Goal: Transaction & Acquisition: Book appointment/travel/reservation

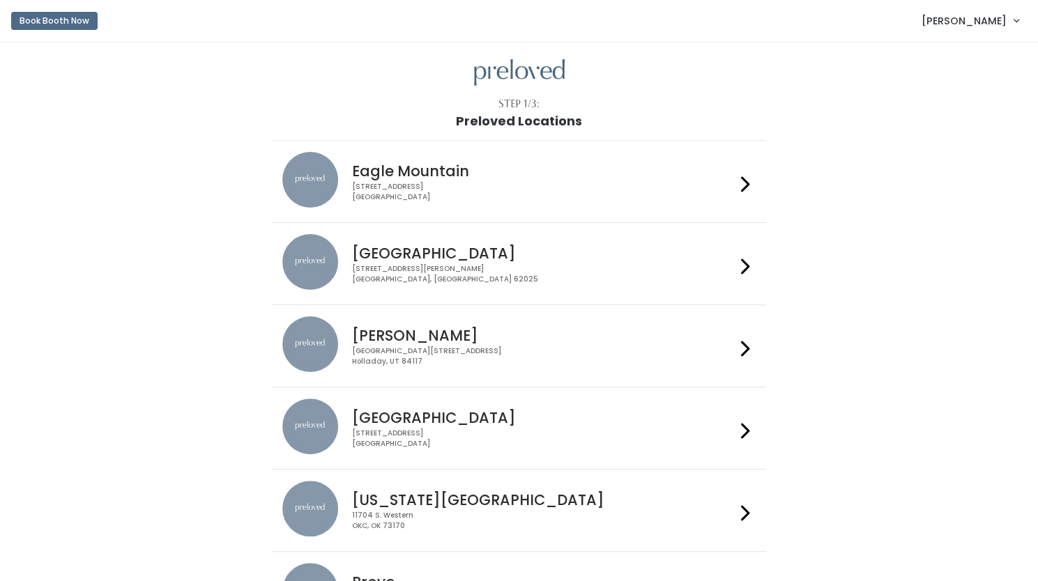
click at [576, 268] on div "[STREET_ADDRESS][PERSON_NAME]" at bounding box center [543, 274] width 383 height 20
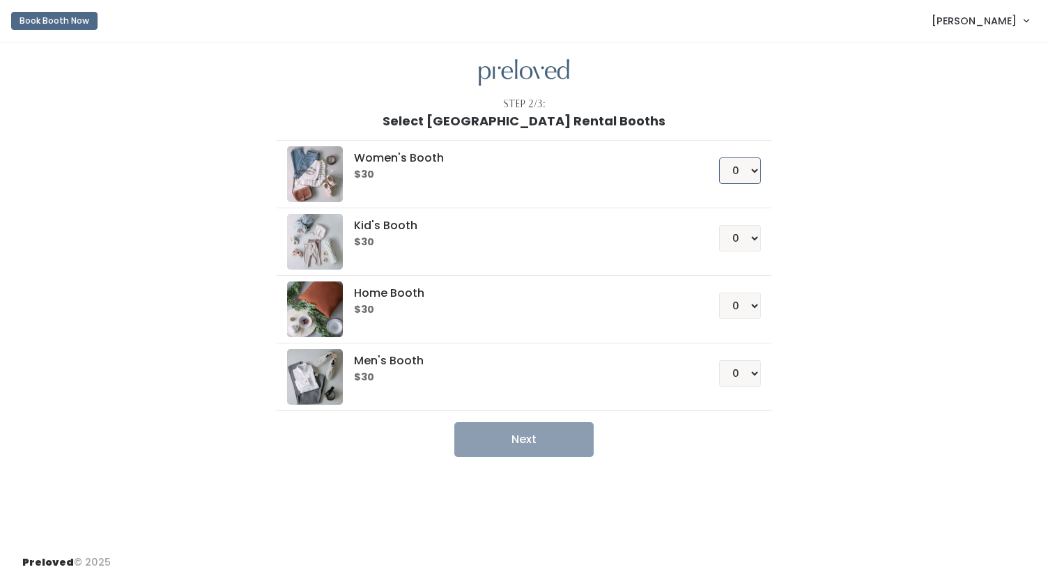
click at [748, 171] on select "0 1 2 3 4" at bounding box center [740, 170] width 42 height 26
select select "1"
click at [719, 157] on select "0 1 2 3 4" at bounding box center [740, 170] width 42 height 26
click at [528, 448] on button "Next" at bounding box center [523, 439] width 139 height 35
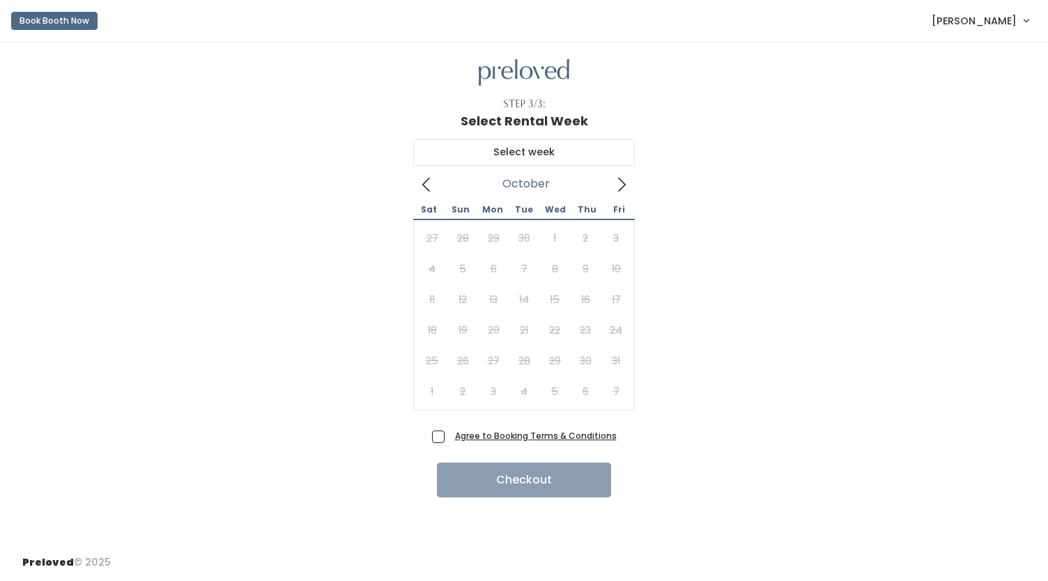
click at [621, 181] on icon at bounding box center [621, 184] width 15 height 15
click at [427, 186] on icon at bounding box center [426, 184] width 15 height 15
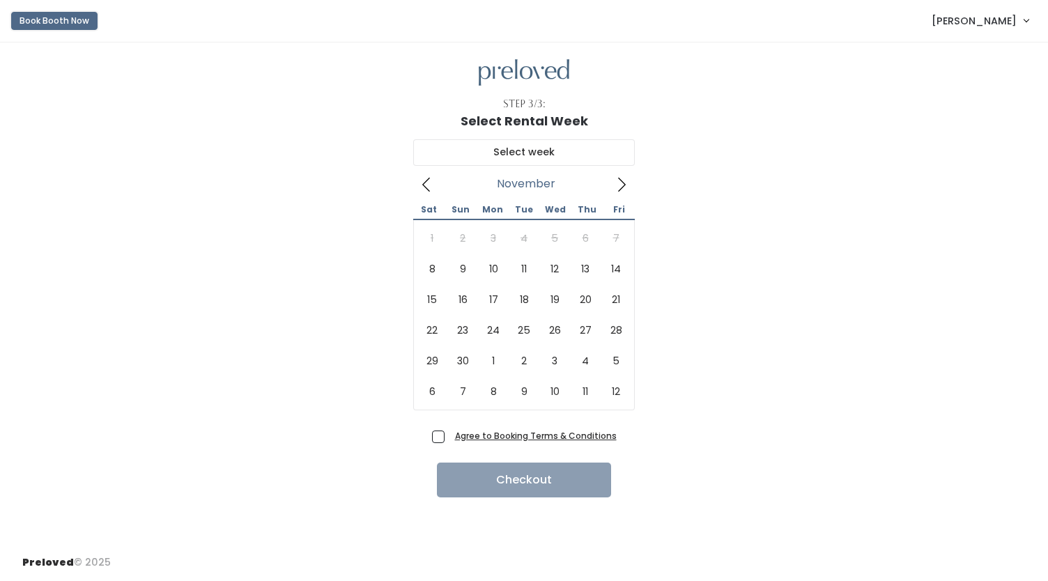
click at [40, 20] on button "Book Booth Now" at bounding box center [54, 21] width 86 height 18
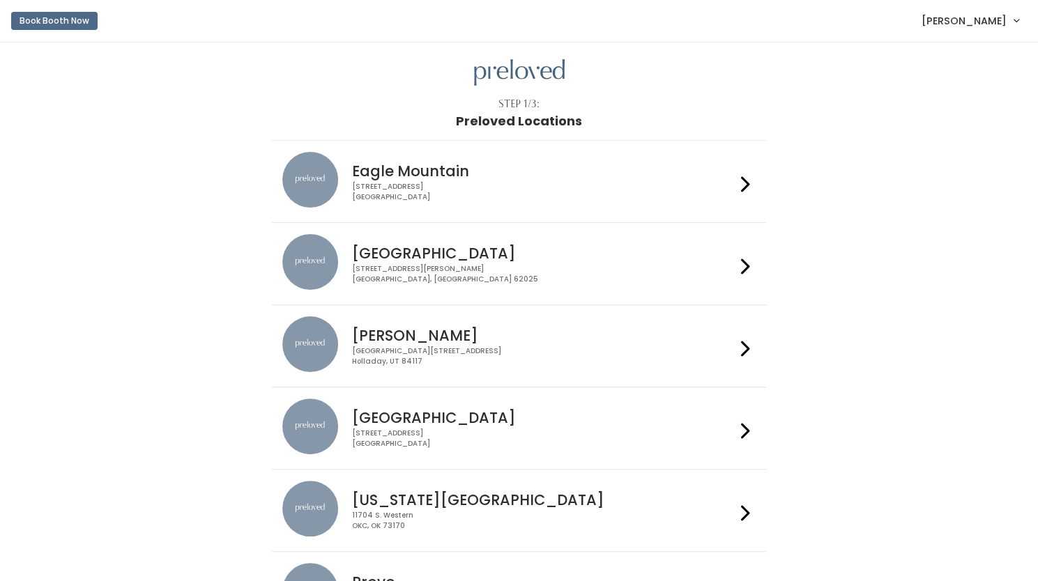
click at [542, 259] on h4 "[GEOGRAPHIC_DATA]" at bounding box center [543, 253] width 383 height 16
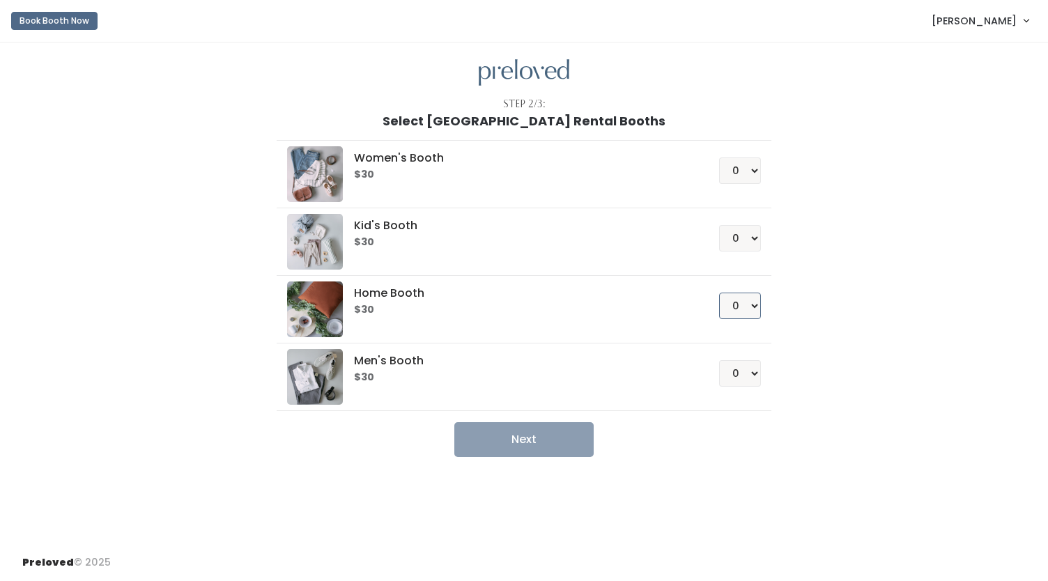
click at [754, 307] on select "0 1 2 3 4" at bounding box center [740, 306] width 42 height 26
select select "1"
click at [719, 293] on select "0 1 2 3 4" at bounding box center [740, 306] width 42 height 26
click at [490, 437] on button "Next" at bounding box center [523, 439] width 139 height 35
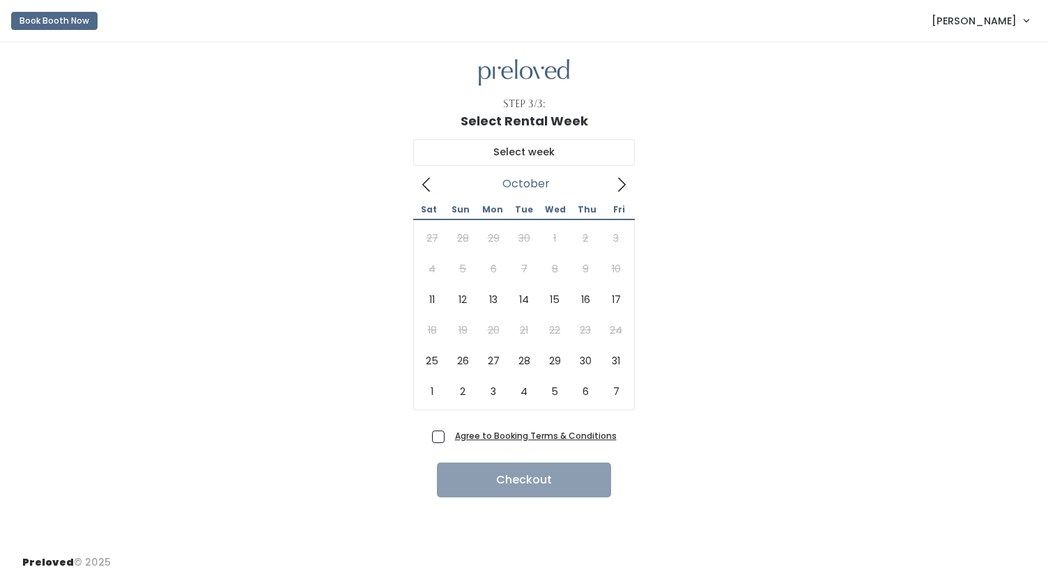
click at [623, 183] on icon at bounding box center [621, 184] width 15 height 15
click at [1009, 25] on span "[PERSON_NAME]" at bounding box center [974, 20] width 85 height 15
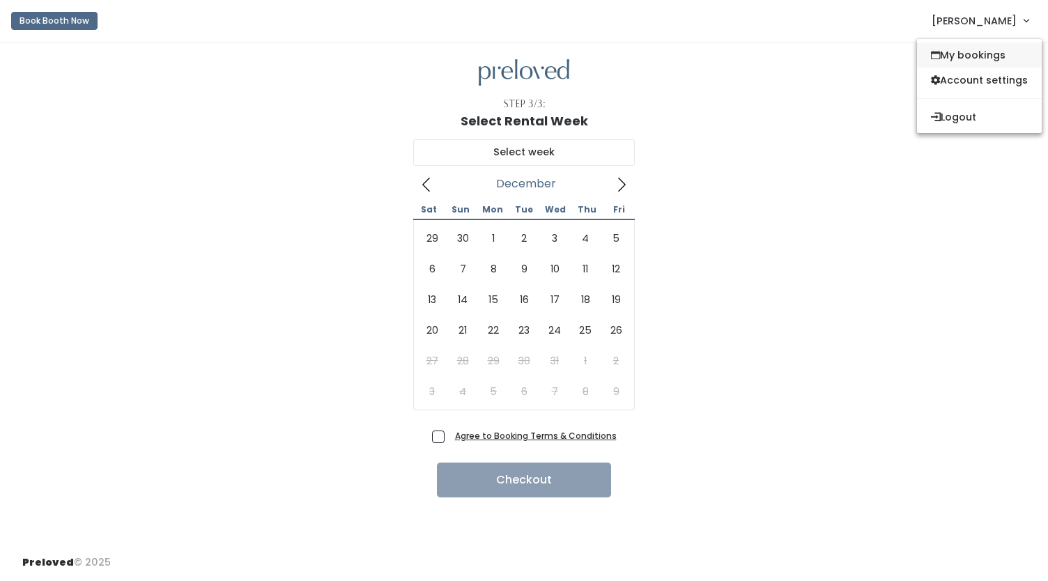
click at [971, 52] on link "My bookings" at bounding box center [979, 55] width 125 height 25
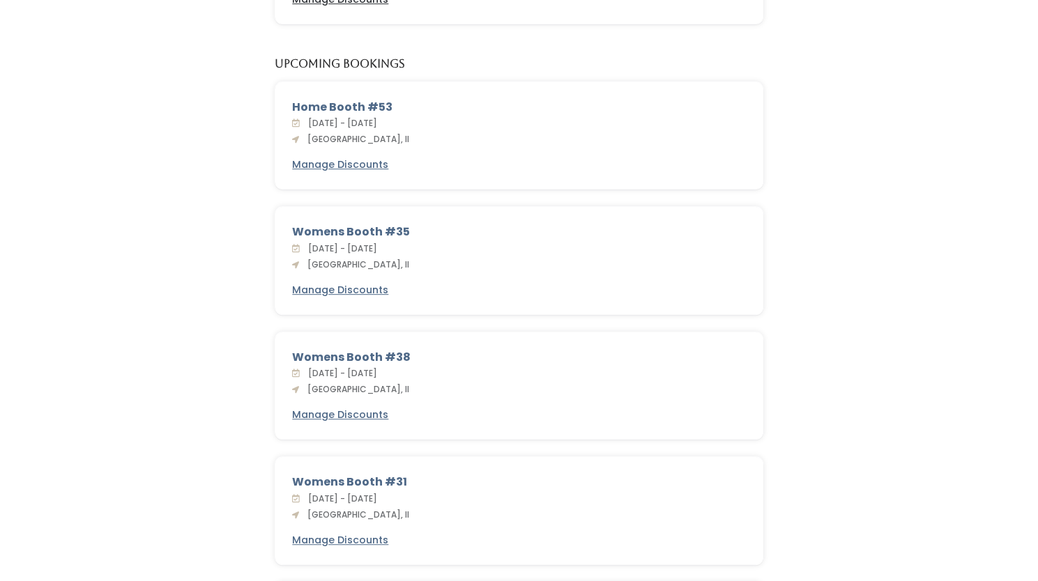
scroll to position [282, 0]
